Goal: Information Seeking & Learning: Check status

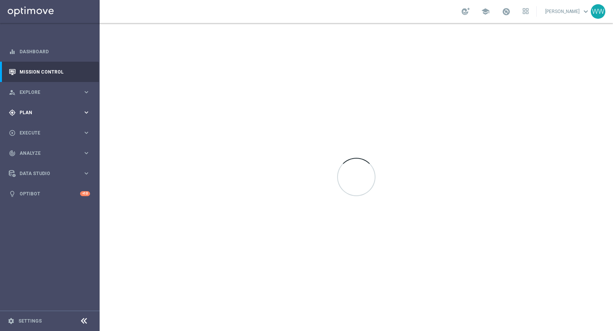
click at [42, 114] on span "Plan" at bounding box center [51, 112] width 63 height 5
click at [33, 192] on span "Execute" at bounding box center [51, 190] width 63 height 5
click at [36, 179] on div "track_changes Analyze" at bounding box center [46, 176] width 74 height 7
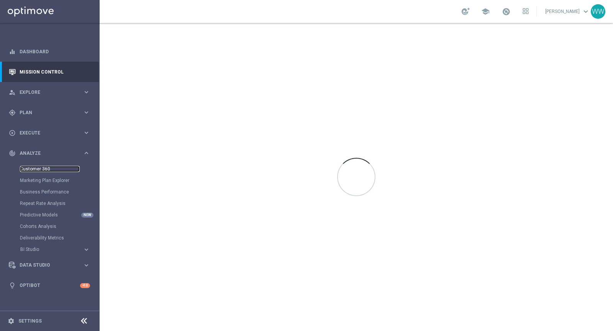
click at [37, 171] on link "Customer 360" at bounding box center [50, 169] width 60 height 6
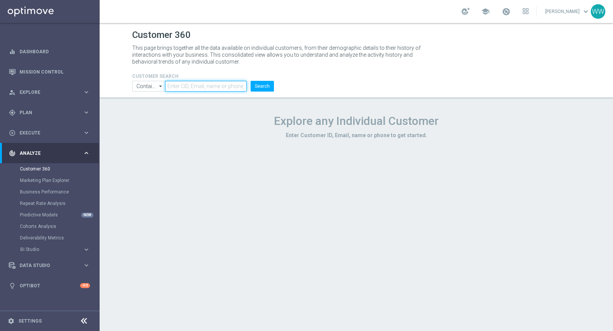
click at [189, 90] on input "text" at bounding box center [206, 86] width 82 height 11
paste input "2756123"
type input "2756123"
click at [259, 83] on button "Search" at bounding box center [262, 86] width 23 height 11
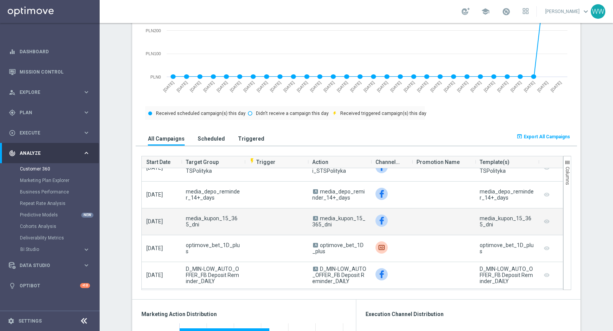
scroll to position [641, 0]
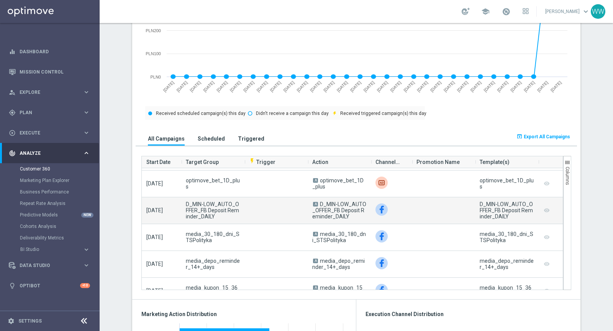
click at [235, 213] on span "D_MIN-LOW_AUTO_OFFER_FB Deposit Reminder_DAILY" at bounding box center [213, 210] width 54 height 18
click at [228, 212] on span "D_MIN-LOW_AUTO_OFFER_FB Deposit Reminder_DAILY" at bounding box center [213, 210] width 54 height 18
click at [334, 203] on span "D_MIN-LOW_AUTO_OFFER_FB Deposit Reminder_DAILY" at bounding box center [339, 210] width 54 height 18
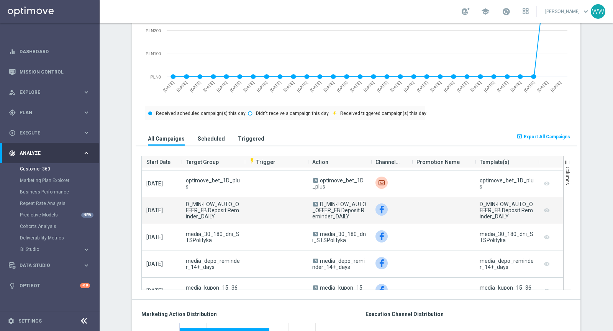
click at [334, 203] on span "D_MIN-LOW_AUTO_OFFER_FB Deposit Reminder_DAILY" at bounding box center [339, 210] width 54 height 18
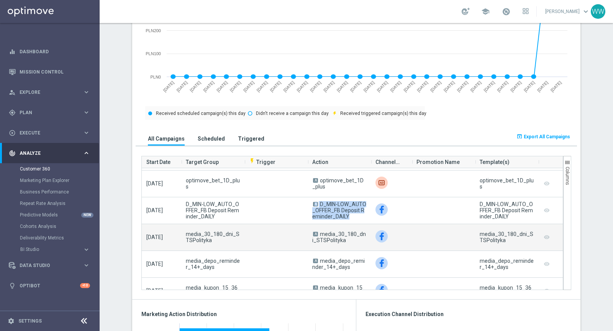
click at [329, 241] on span "media_30_180_dni_STSPolityka" at bounding box center [339, 237] width 54 height 12
click at [217, 197] on div "D_MIN-LOW_AUTO_OFFER_FB Deposit Reminder_DAILY" at bounding box center [212, 210] width 63 height 26
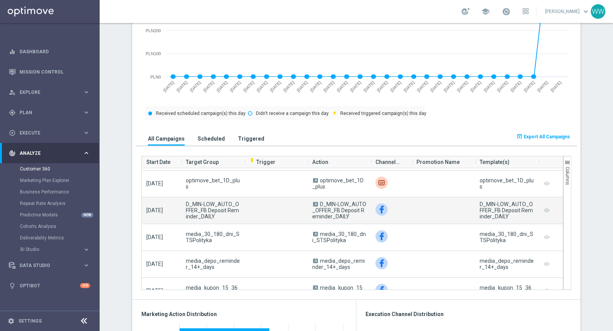
click at [217, 197] on div "D_MIN-LOW_AUTO_OFFER_FB Deposit Reminder_DAILY" at bounding box center [212, 210] width 63 height 26
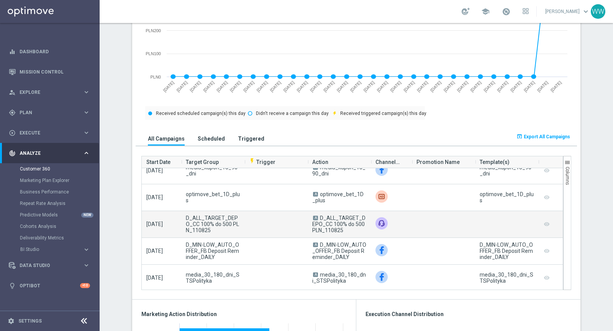
scroll to position [320, 0]
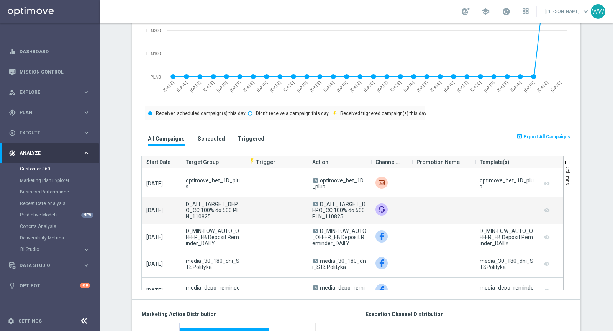
click at [319, 208] on span "D_ALL_TARGET_DEPO_CC 100% do 500 PLN_110825" at bounding box center [338, 210] width 53 height 18
click at [190, 208] on span "D_ALL_TARGET_DEPO_CC 100% do 500 PLN_110825" at bounding box center [213, 210] width 54 height 18
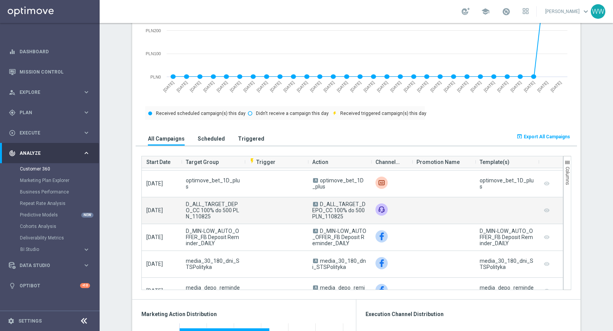
click at [211, 208] on span "D_ALL_TARGET_DEPO_CC 100% do 500 PLN_110825" at bounding box center [213, 210] width 54 height 18
copy span "D_ALL_TARGET_DEPO_CC 100% do 500 PLN_110825"
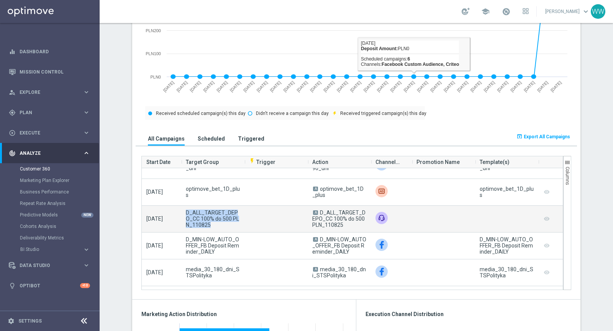
scroll to position [316, 0]
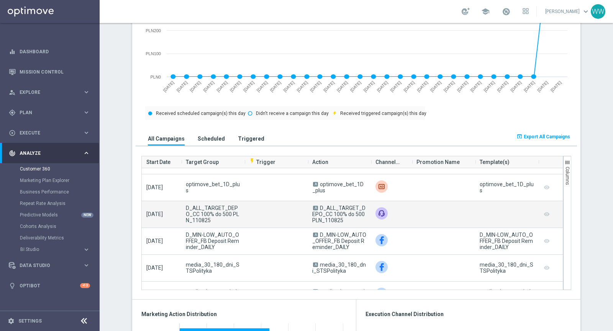
click at [351, 214] on span "D_ALL_TARGET_DEPO_CC 100% do 500 PLN_110825" at bounding box center [338, 214] width 53 height 18
click at [329, 208] on span "D_ALL_TARGET_DEPO_CC 100% do 500 PLN_110825" at bounding box center [338, 214] width 53 height 18
drag, startPoint x: 320, startPoint y: 208, endPoint x: 339, endPoint y: 224, distance: 25.3
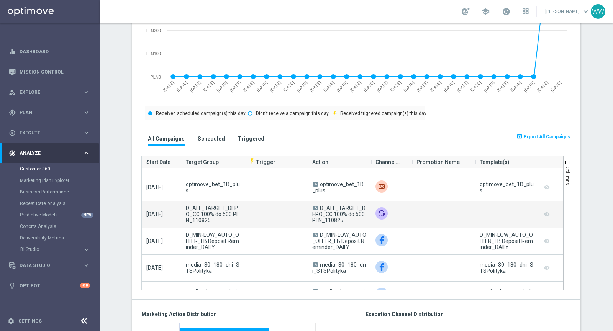
click at [339, 224] on div "A D_ALL_TARGET_DEPO_CC 100% do 500 PLN_110825" at bounding box center [339, 214] width 63 height 26
